Goal: Transaction & Acquisition: Purchase product/service

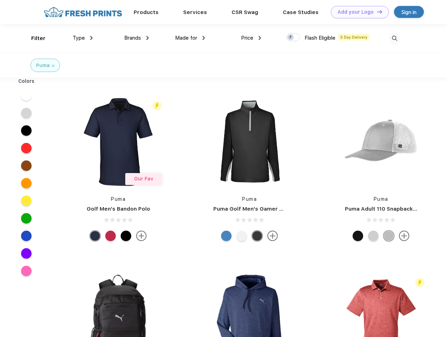
scroll to position [0, 0]
click at [357, 12] on link "Add your Logo Design Tool" at bounding box center [360, 12] width 58 height 12
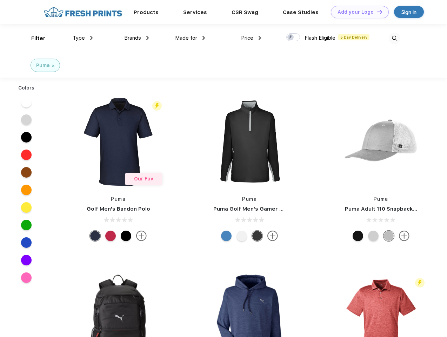
click at [0, 0] on div "Design Tool" at bounding box center [0, 0] width 0 height 0
click at [377, 12] on link "Add your Logo Design Tool" at bounding box center [360, 12] width 58 height 12
click at [34, 38] on div "Filter" at bounding box center [38, 38] width 14 height 8
click at [83, 38] on span "Type" at bounding box center [79, 38] width 12 height 6
click at [137, 38] on span "Brands" at bounding box center [132, 38] width 17 height 6
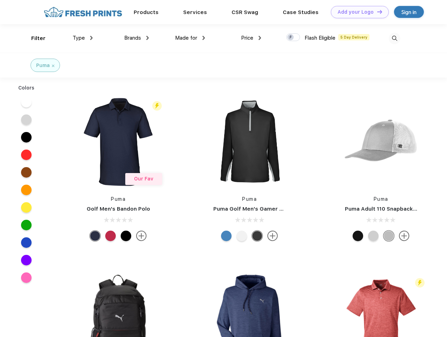
click at [190, 38] on span "Made for" at bounding box center [186, 38] width 22 height 6
click at [251, 38] on span "Price" at bounding box center [247, 38] width 12 height 6
click at [294, 38] on div at bounding box center [294, 37] width 14 height 8
click at [291, 38] on input "checkbox" at bounding box center [289, 35] width 5 height 5
click at [395, 38] on img at bounding box center [395, 39] width 12 height 12
